Goal: Task Accomplishment & Management: Complete application form

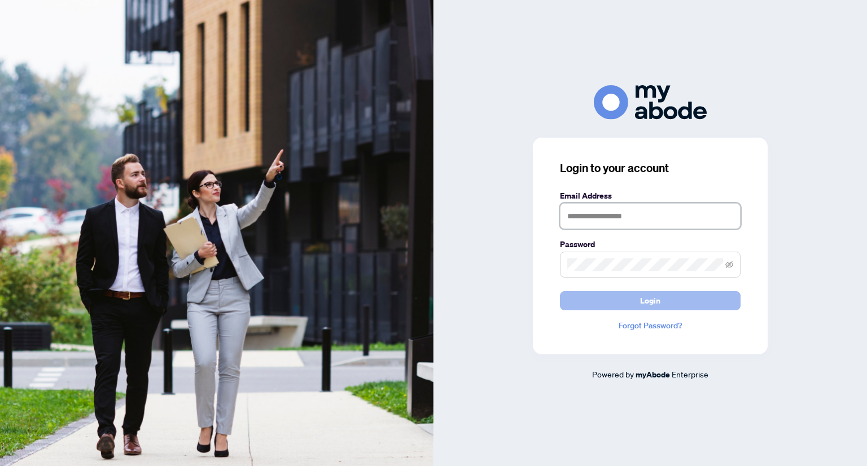
type input "**********"
click at [665, 294] on button "Login" at bounding box center [650, 300] width 181 height 19
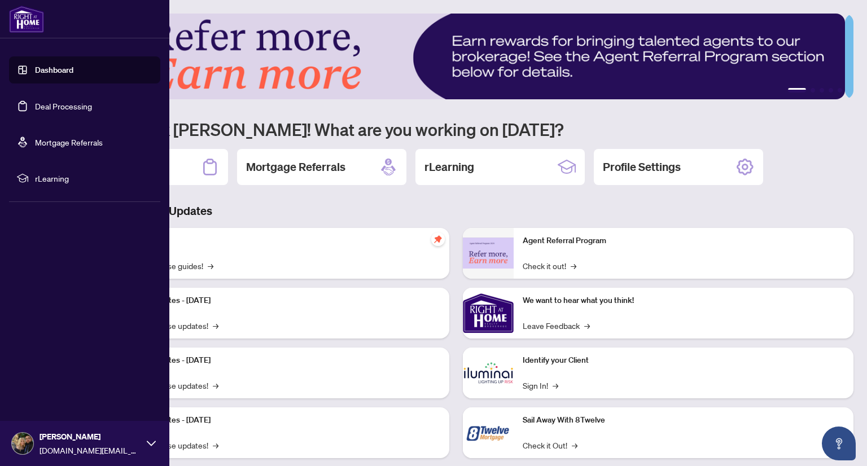
click at [70, 107] on link "Deal Processing" at bounding box center [63, 106] width 57 height 10
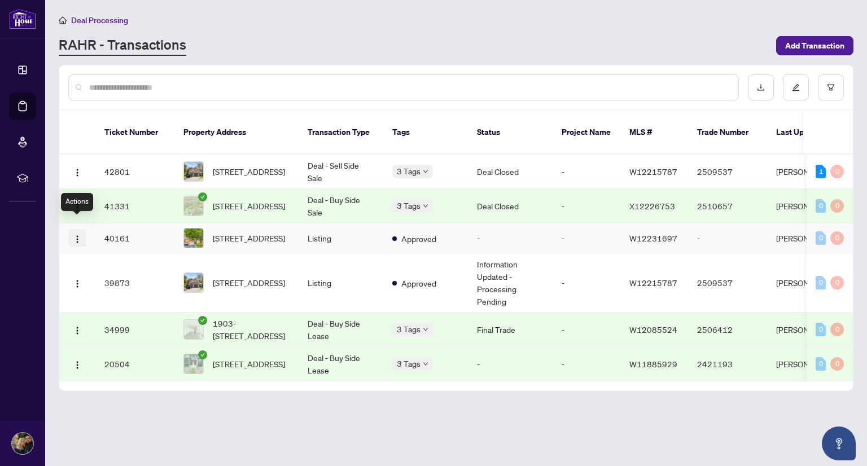
click at [81, 229] on button "button" at bounding box center [77, 238] width 18 height 18
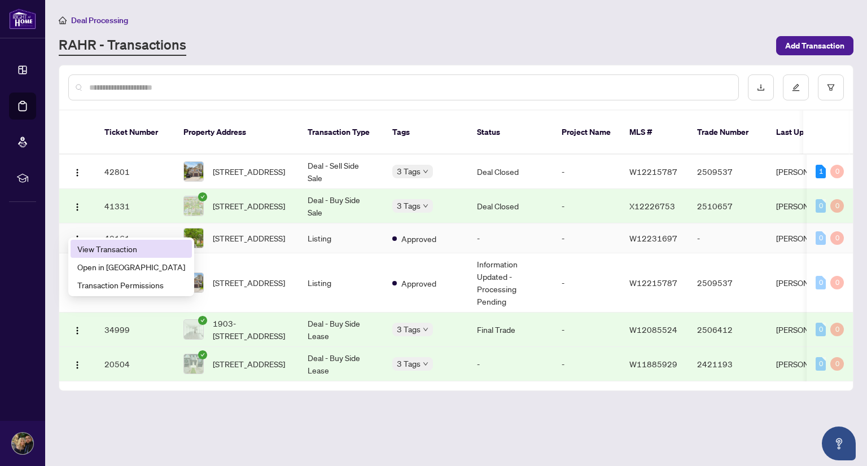
click at [100, 245] on span "View Transaction" at bounding box center [131, 249] width 108 height 12
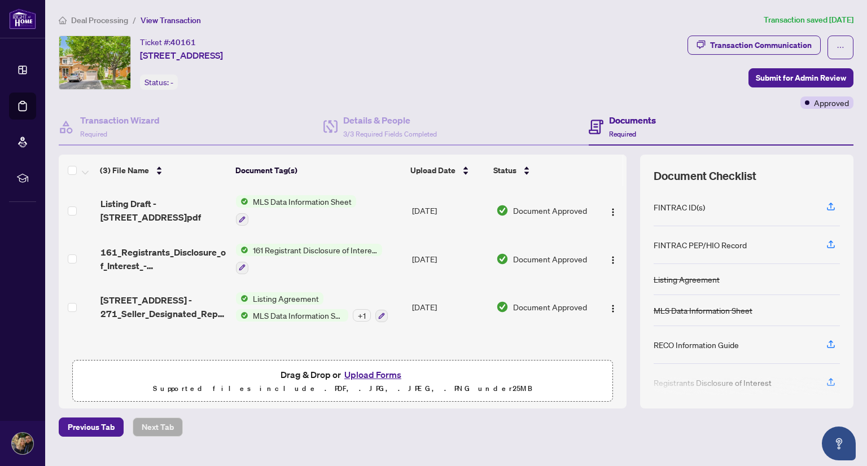
click at [366, 374] on button "Upload Forms" at bounding box center [373, 375] width 64 height 15
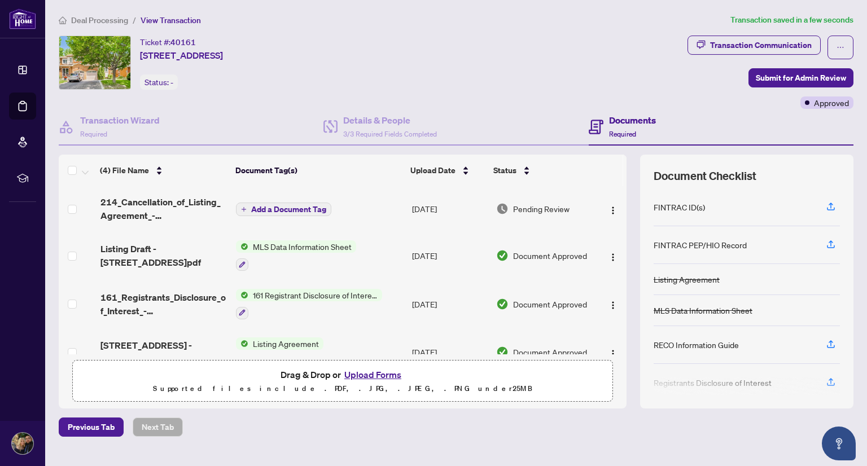
click at [287, 206] on span "Add a Document Tag" at bounding box center [288, 210] width 75 height 8
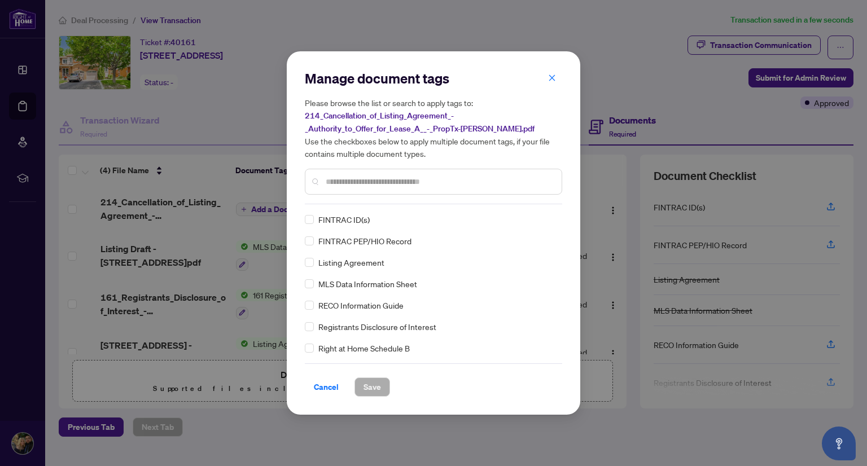
click at [421, 185] on input "text" at bounding box center [439, 182] width 227 height 12
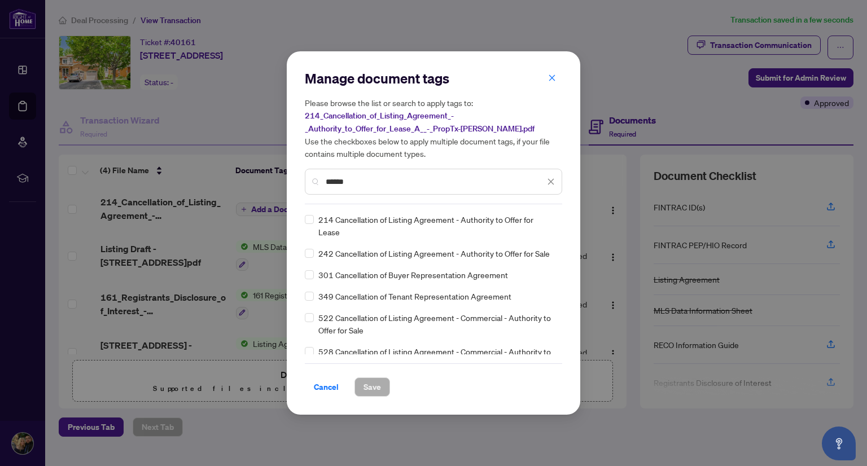
type input "******"
click at [367, 391] on span "Save" at bounding box center [373, 387] width 18 height 18
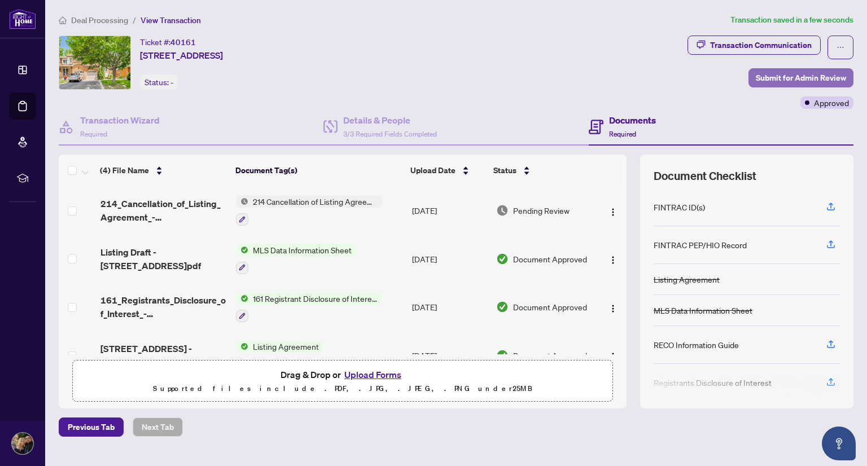
click at [802, 76] on span "Submit for Admin Review" at bounding box center [801, 78] width 90 height 18
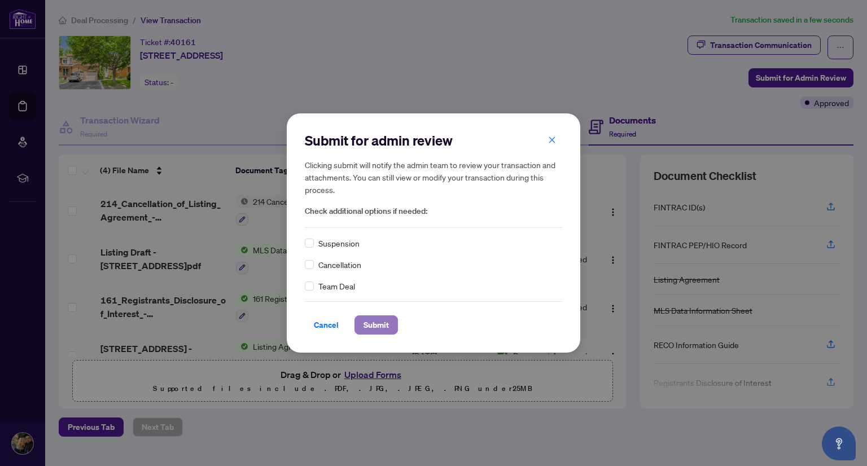
click at [395, 333] on button "Submit" at bounding box center [376, 325] width 43 height 19
